Goal: Share content

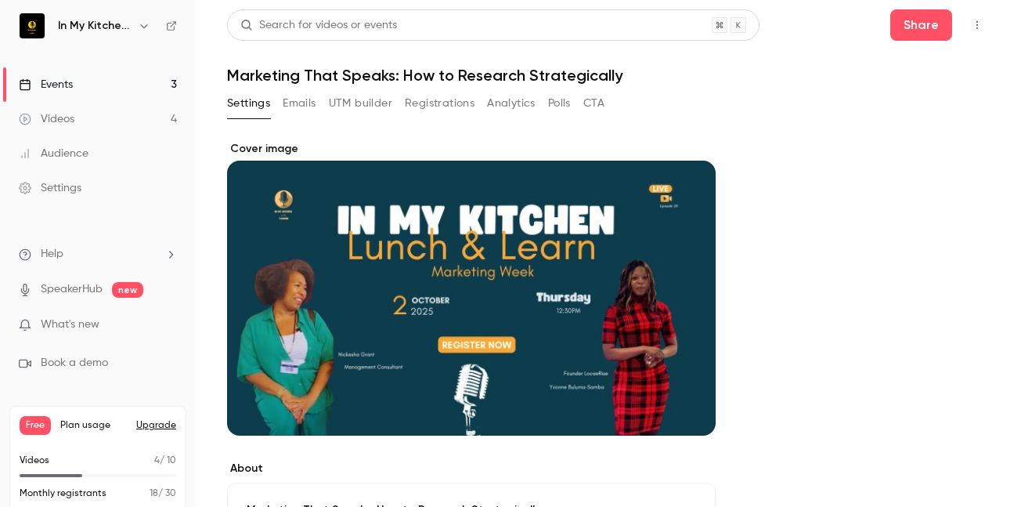
click at [96, 84] on link "Events 3" at bounding box center [98, 84] width 196 height 34
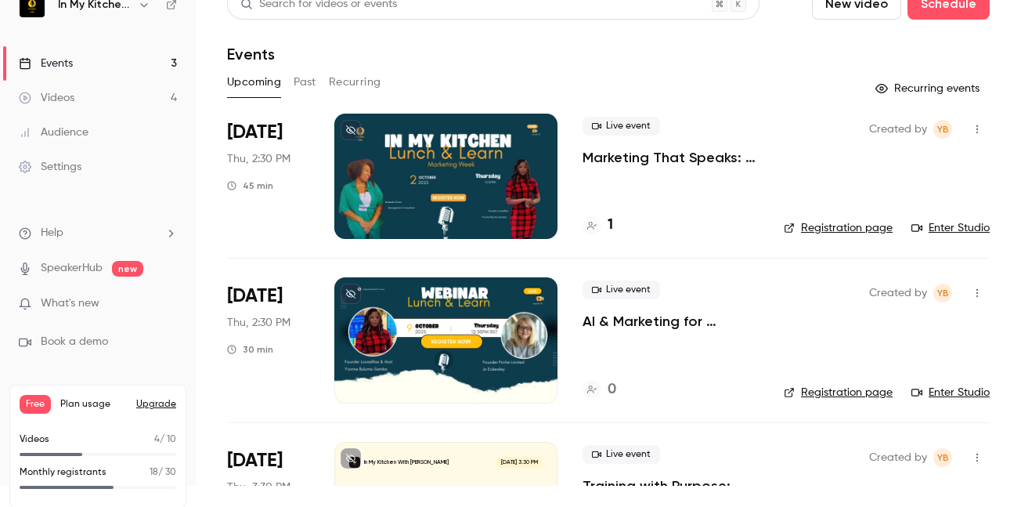
scroll to position [32, 0]
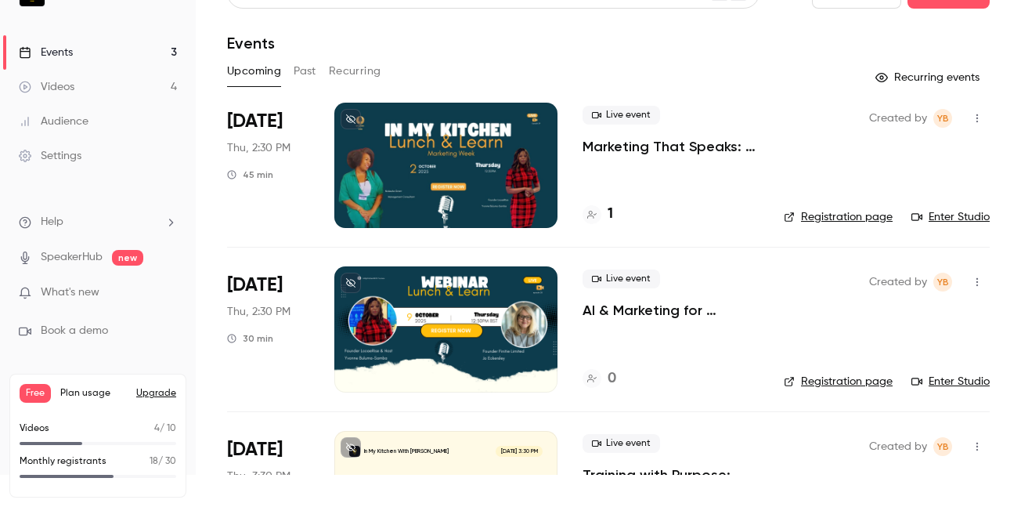
click at [633, 312] on p "AI & Marketing for Businesses" at bounding box center [671, 310] width 176 height 19
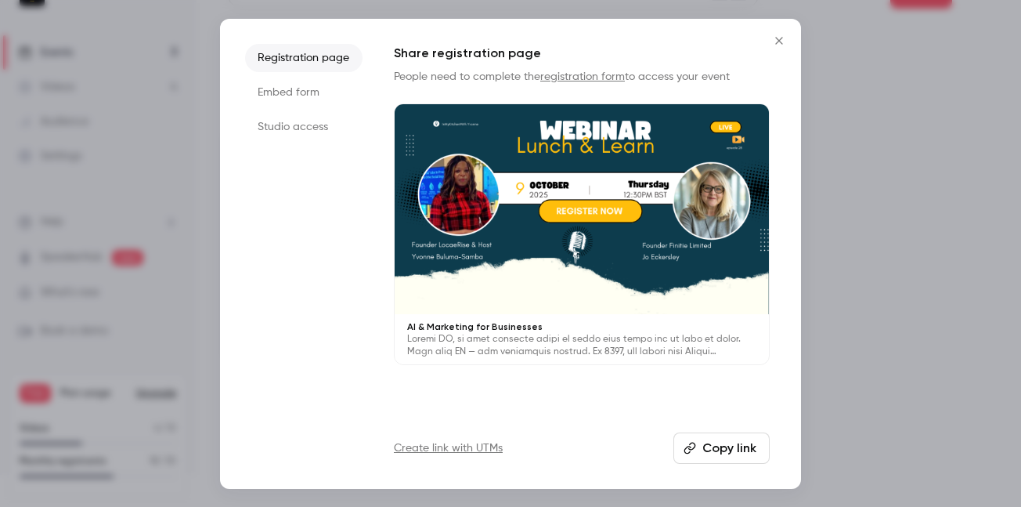
click at [729, 451] on button "Copy link" at bounding box center [722, 447] width 96 height 31
click at [775, 40] on icon "Close" at bounding box center [779, 40] width 19 height 13
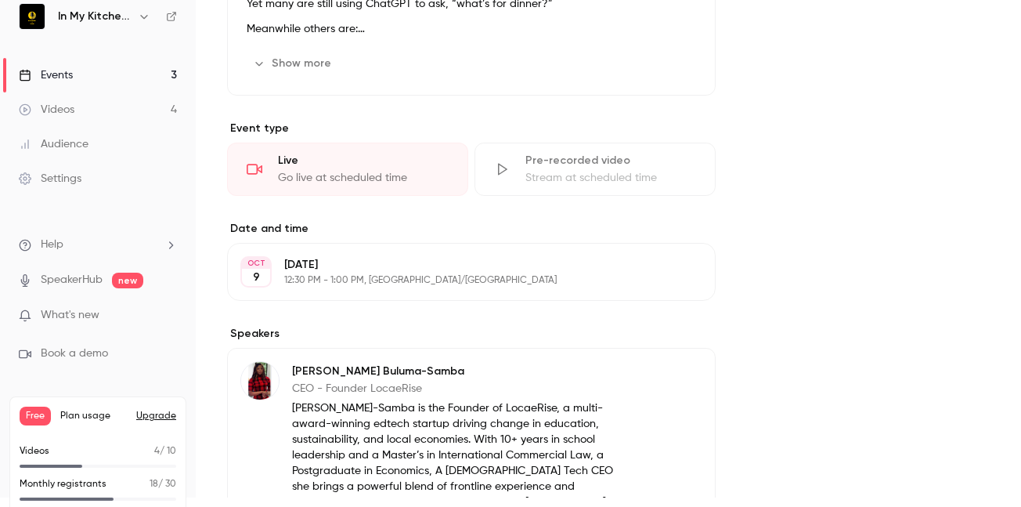
scroll to position [300, 0]
